Goal: Transaction & Acquisition: Purchase product/service

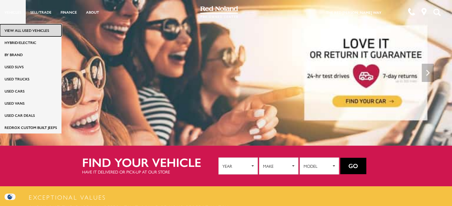
click at [16, 31] on link "View All Used Vehicles" at bounding box center [30, 30] width 61 height 12
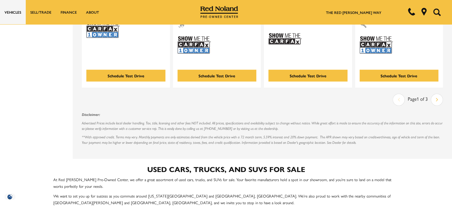
scroll to position [1332, 0]
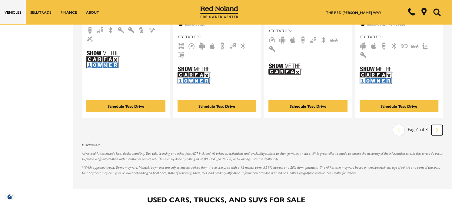
click at [438, 125] on icon "next page" at bounding box center [437, 130] width 2 height 10
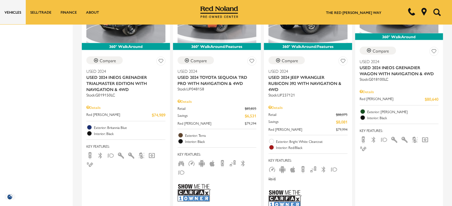
scroll to position [1242, 0]
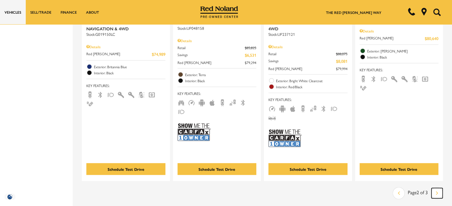
click at [439, 188] on link "Next" at bounding box center [436, 193] width 11 height 10
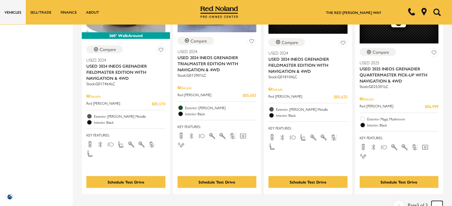
scroll to position [454, 0]
